Goal: Task Accomplishment & Management: Manage account settings

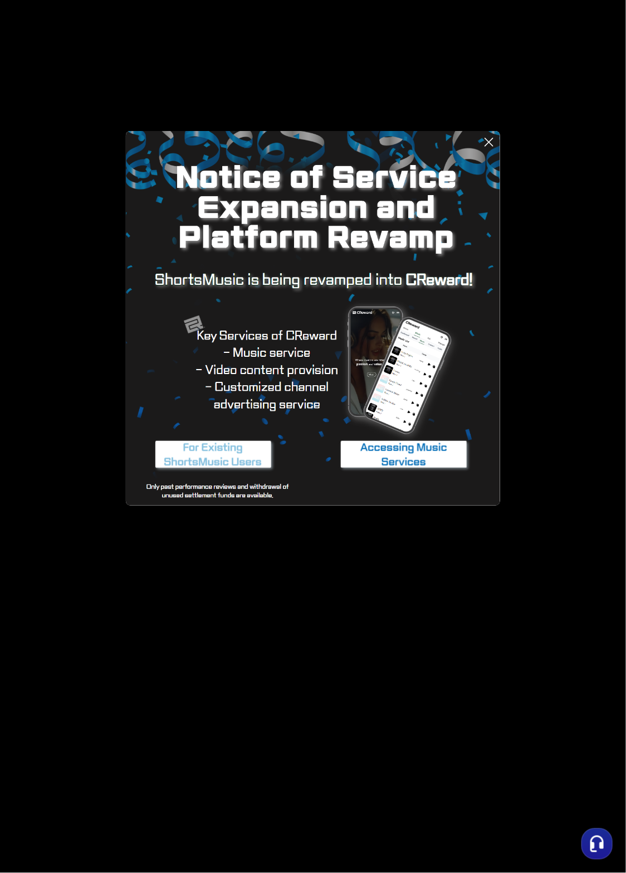
click at [485, 142] on icon at bounding box center [489, 141] width 13 height 13
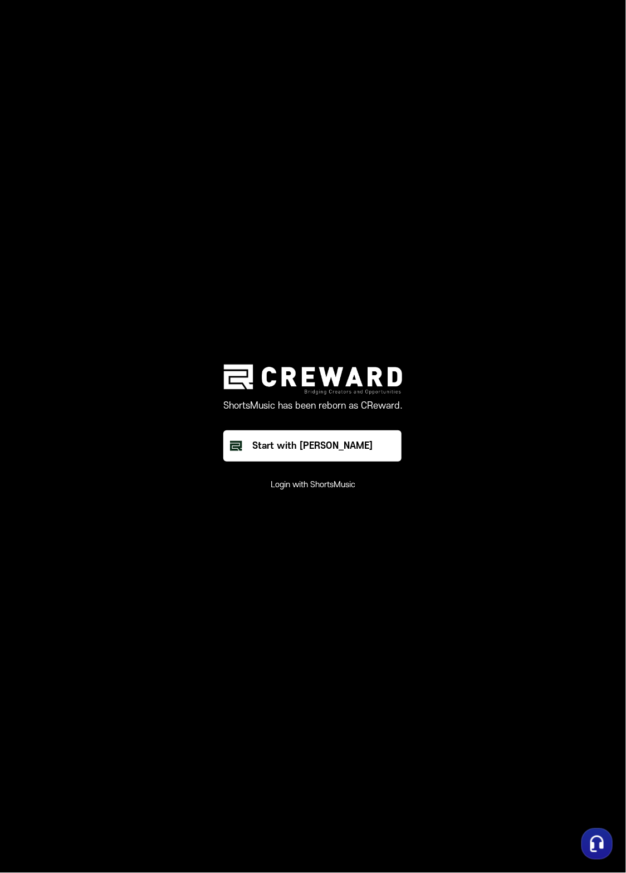
click at [351, 490] on button "Login with ShortsMusic" at bounding box center [313, 484] width 85 height 11
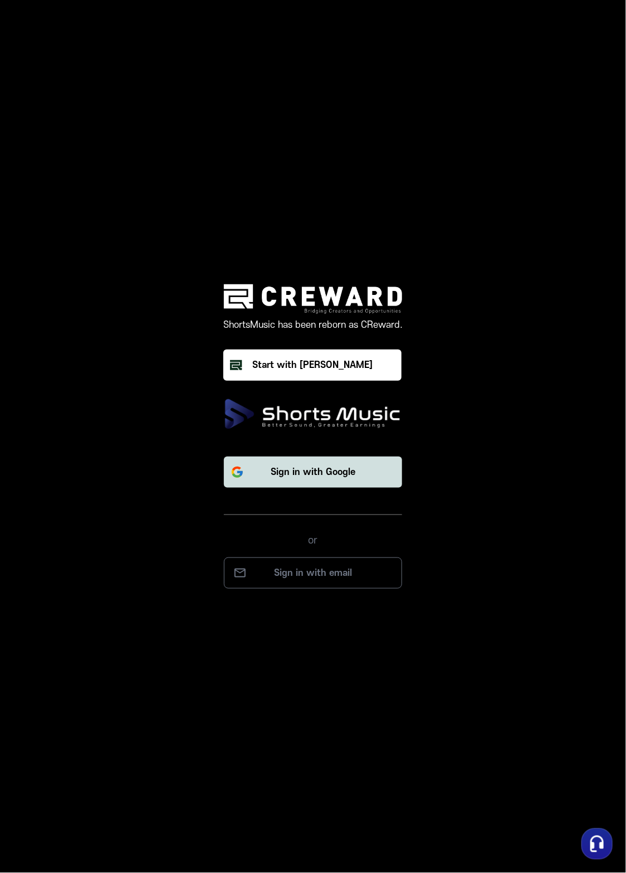
click at [364, 488] on button "Sign in with Google" at bounding box center [313, 471] width 178 height 31
